Goal: Contribute content: Add original content to the website for others to see

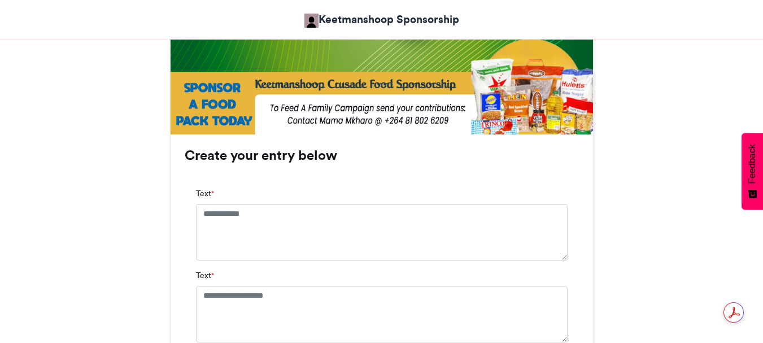
scroll to position [677, 0]
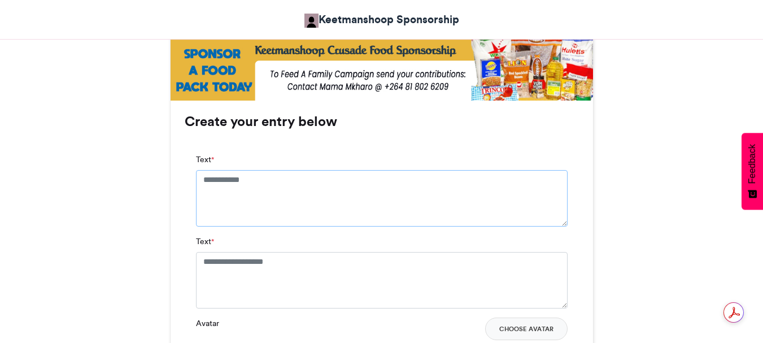
click at [265, 176] on textarea "Text *" at bounding box center [381, 198] width 371 height 56
click at [274, 183] on textarea "Text *" at bounding box center [381, 198] width 371 height 56
click at [265, 182] on textarea "Text *" at bounding box center [381, 198] width 371 height 56
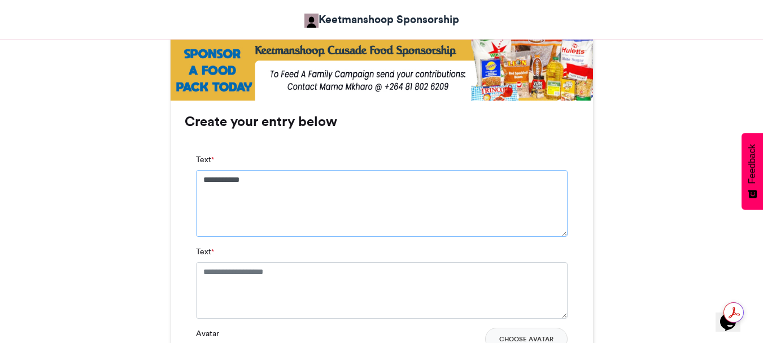
type textarea "**********"
click at [297, 270] on textarea "Text *" at bounding box center [381, 290] width 371 height 56
click at [296, 274] on textarea "Text *" at bounding box center [381, 290] width 371 height 56
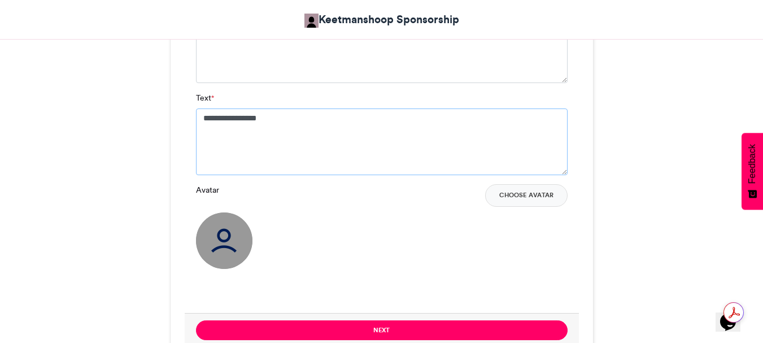
scroll to position [847, 0]
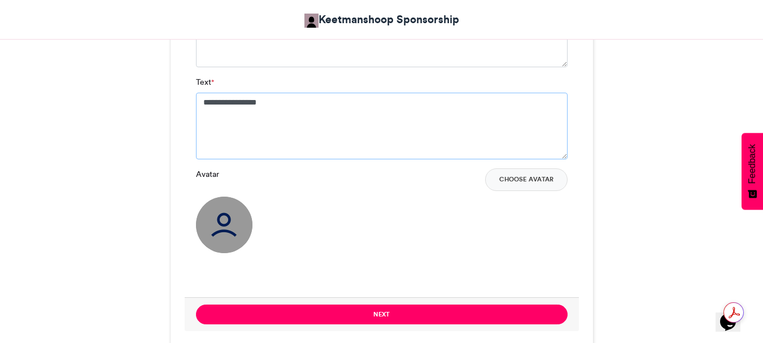
type textarea "**********"
click at [528, 176] on button "Choose Avatar" at bounding box center [526, 179] width 82 height 23
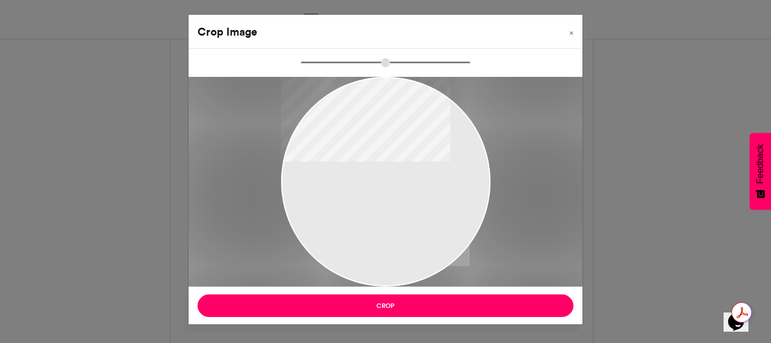
type input "******"
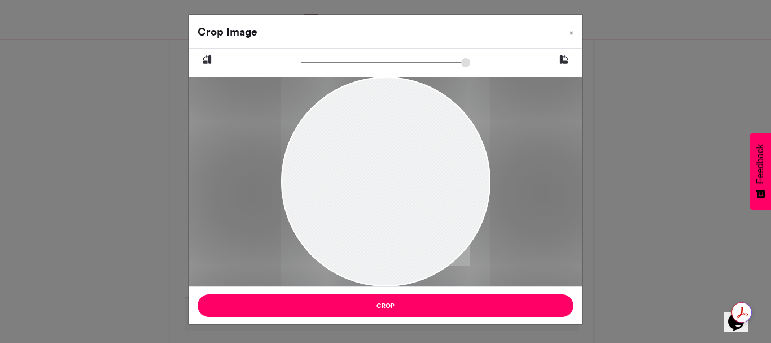
drag, startPoint x: 388, startPoint y: 111, endPoint x: 382, endPoint y: 149, distance: 38.3
click at [382, 149] on div at bounding box center [385, 215] width 209 height 279
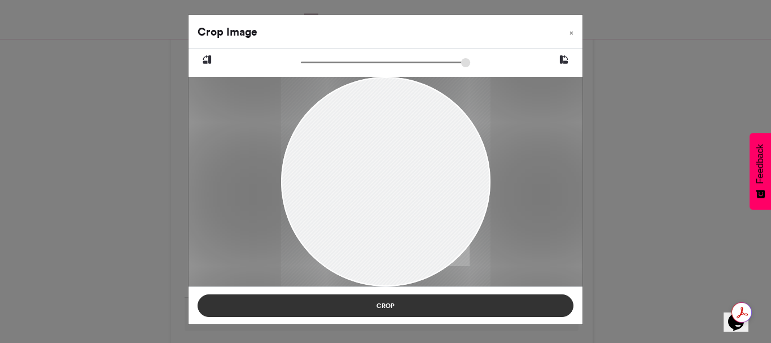
click at [379, 305] on button "Crop" at bounding box center [386, 305] width 376 height 23
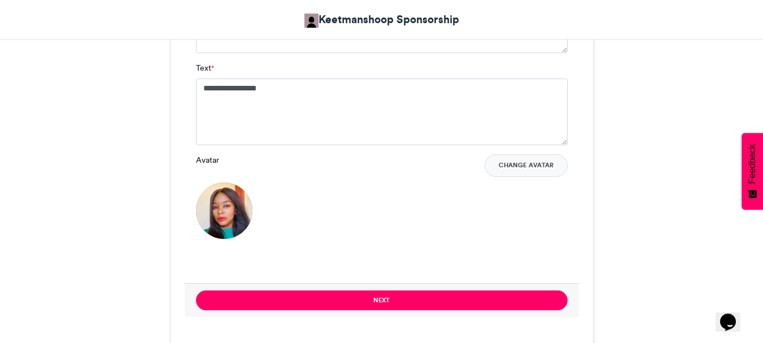
scroll to position [867, 0]
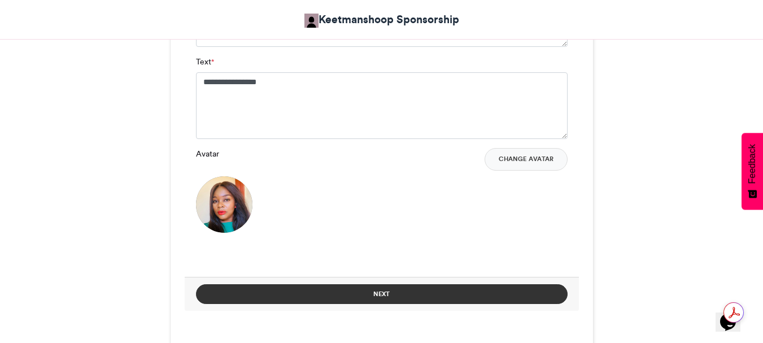
click at [378, 295] on button "Next" at bounding box center [381, 294] width 371 height 20
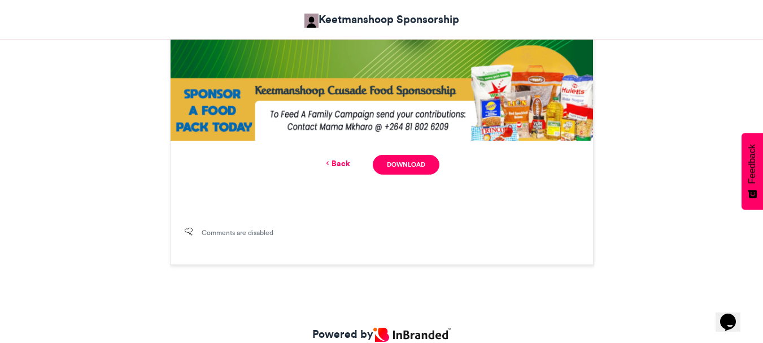
scroll to position [638, 0]
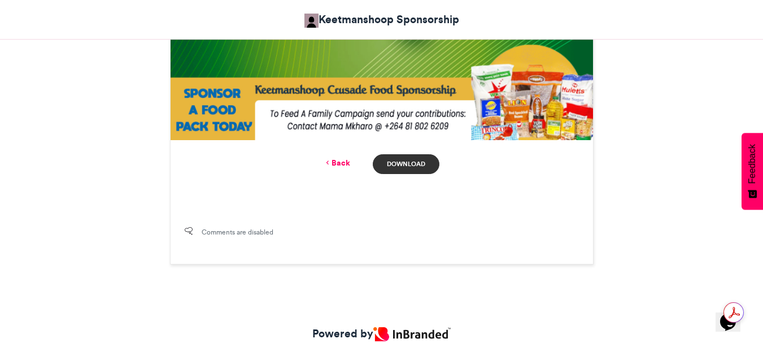
click at [401, 161] on link "Download" at bounding box center [406, 164] width 66 height 20
